Goal: Information Seeking & Learning: Learn about a topic

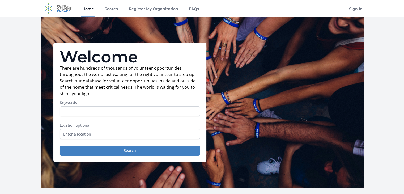
click at [93, 114] on input "Keywords" at bounding box center [130, 111] width 140 height 10
type input "urban planning"
click at [82, 134] on input "text" at bounding box center [130, 134] width 140 height 10
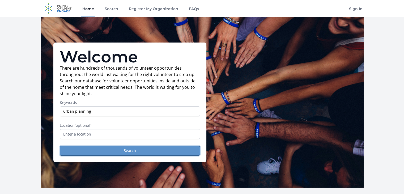
click at [118, 149] on button "Search" at bounding box center [130, 151] width 140 height 10
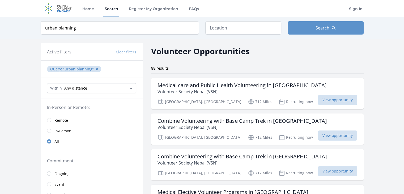
click at [64, 119] on span "Remote" at bounding box center [62, 120] width 14 height 5
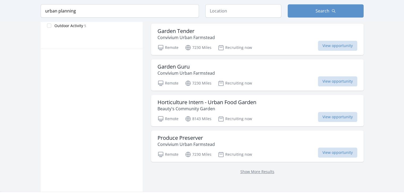
scroll to position [433, 0]
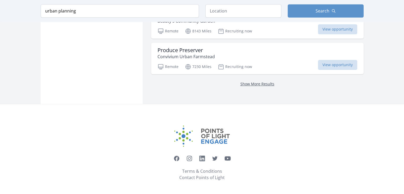
click at [258, 82] on link "Show More Results" at bounding box center [258, 83] width 34 height 5
click at [254, 81] on link "Show More Results" at bounding box center [258, 83] width 34 height 5
click at [250, 84] on link "Show More Results" at bounding box center [258, 83] width 34 height 5
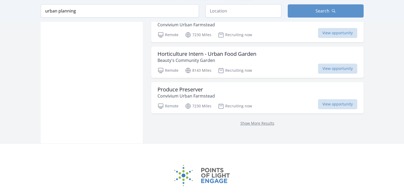
scroll to position [354, 0]
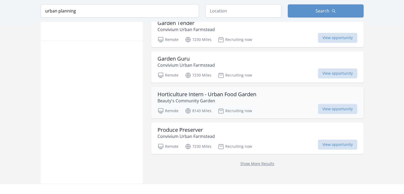
click at [189, 96] on h3 "Horticulture Intern - Urban Food Garden" at bounding box center [207, 94] width 99 height 6
